Goal: Task Accomplishment & Management: Use online tool/utility

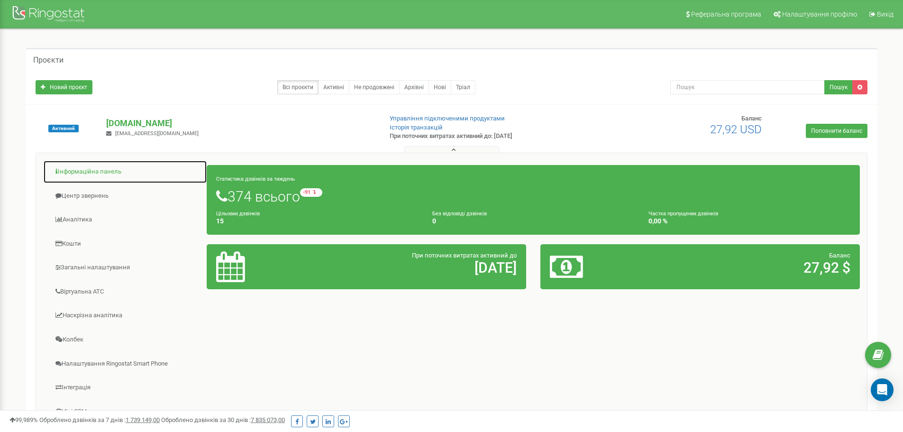
click at [100, 172] on link "Інформаційна панель" at bounding box center [125, 171] width 164 height 23
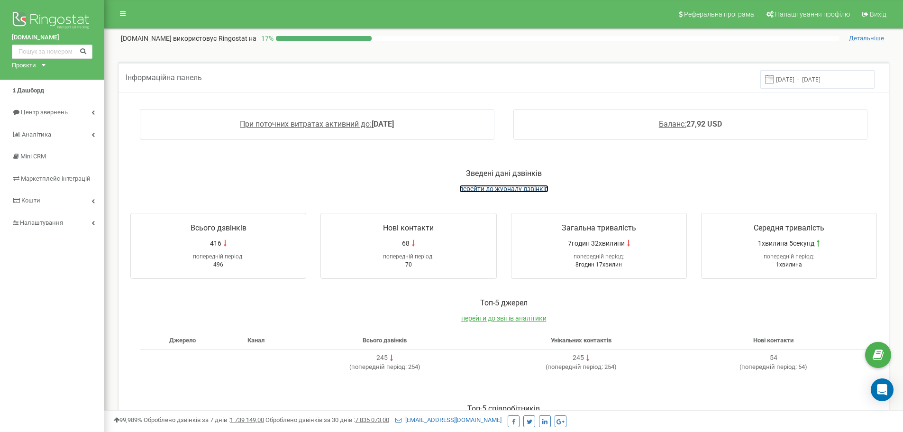
click at [498, 191] on span "перейти до журналу дзвінків" at bounding box center [503, 189] width 89 height 8
